Goal: Information Seeking & Learning: Find specific fact

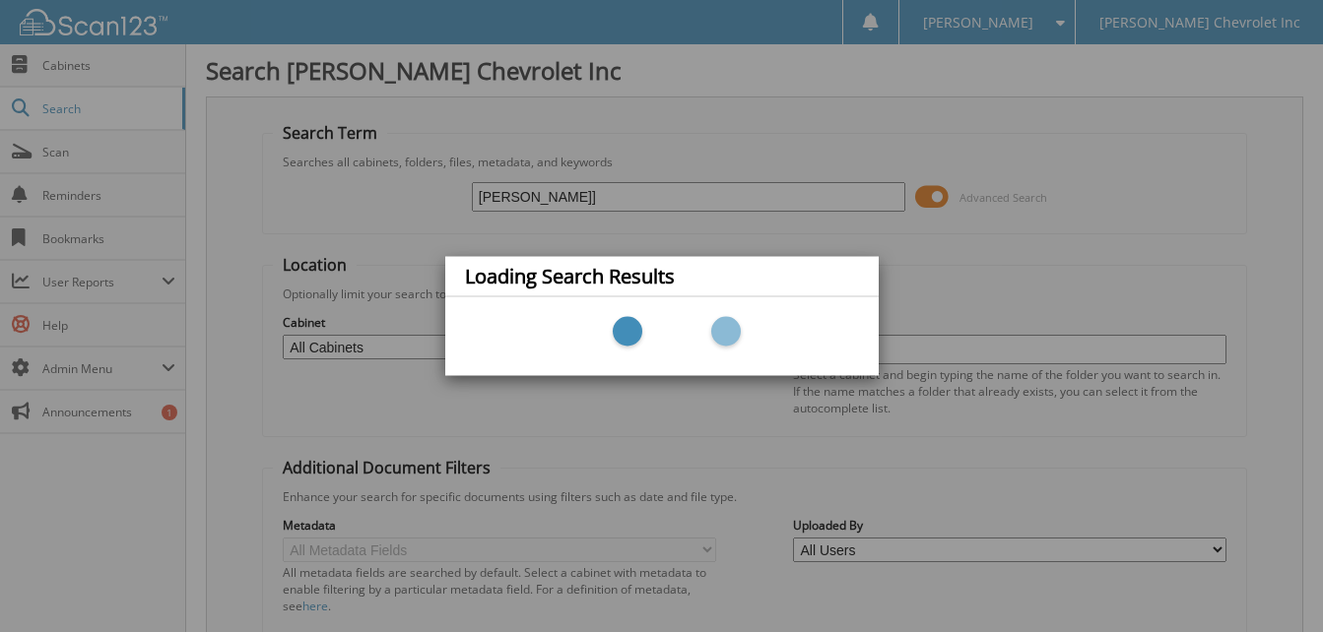
type input "[PERSON_NAME]"
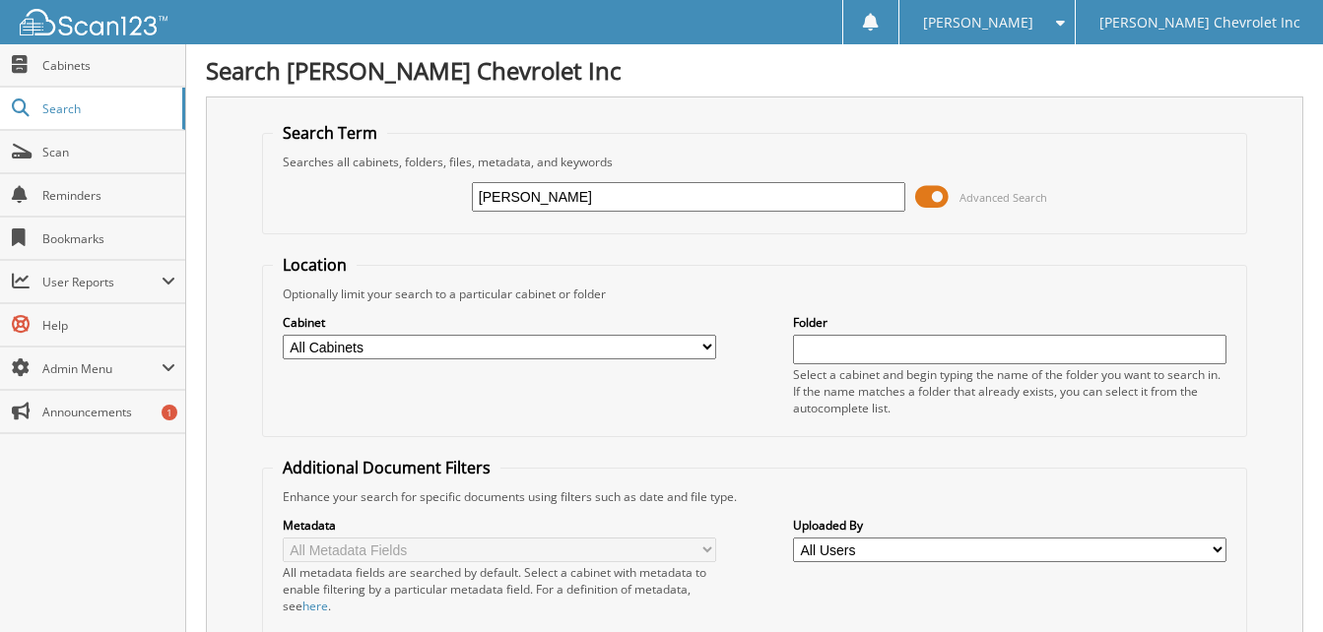
drag, startPoint x: 684, startPoint y: 197, endPoint x: 321, endPoint y: 227, distance: 363.7
click at [324, 228] on fieldset "Search Term Searches all cabinets, folders, files, metadata, and keywords kimbe…" at bounding box center [755, 178] width 986 height 112
type input "kimberly hardiman"
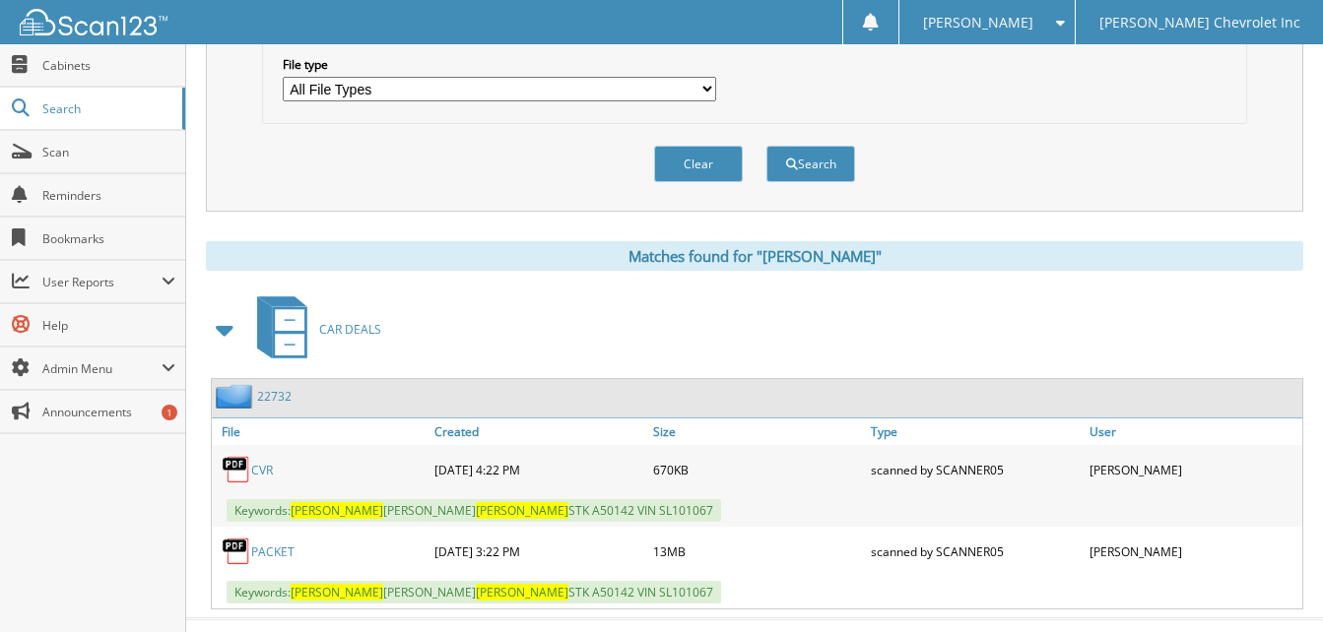
scroll to position [693, 0]
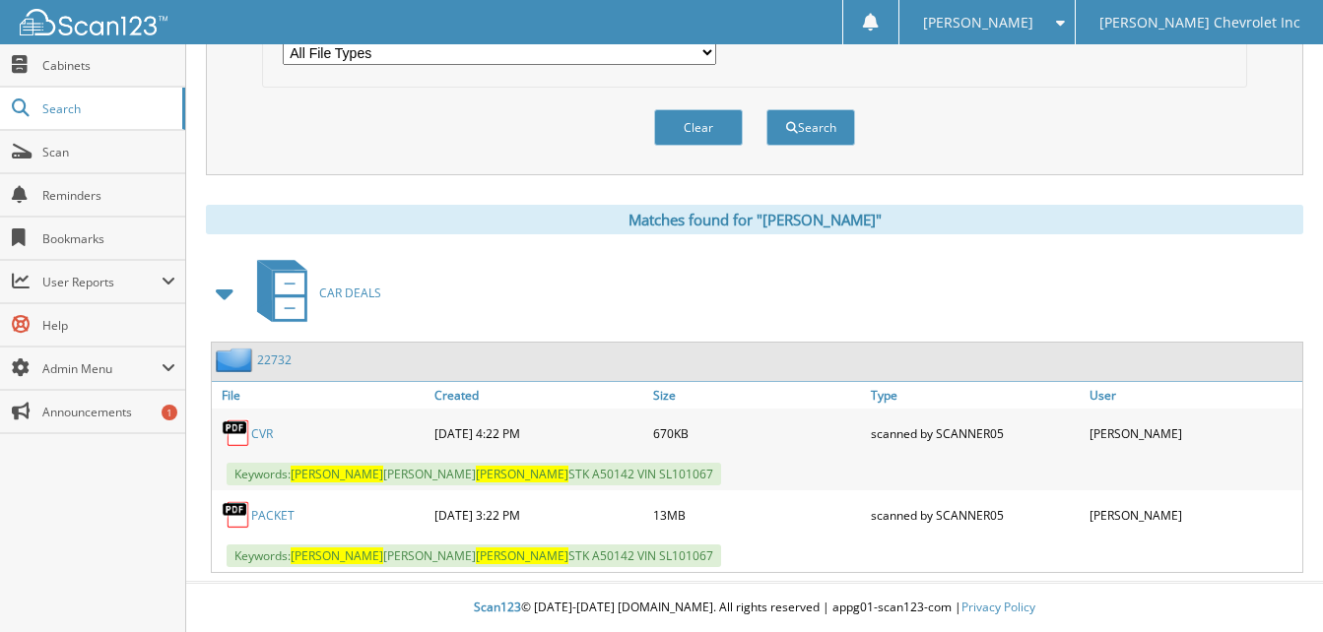
click at [264, 509] on link "PACKET" at bounding box center [272, 515] width 43 height 17
